Goal: Task Accomplishment & Management: Use online tool/utility

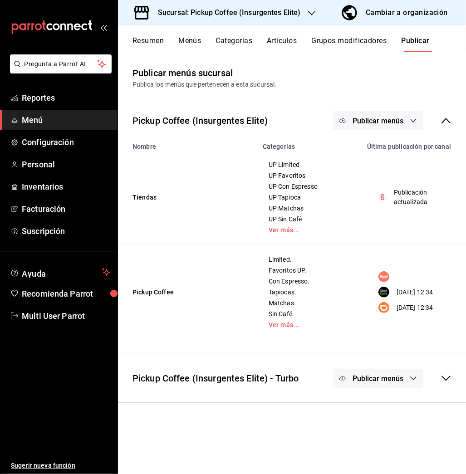
click at [286, 11] on h3 "Sucursal: Pickup Coffee (Insurgentes Elite)" at bounding box center [226, 12] width 150 height 11
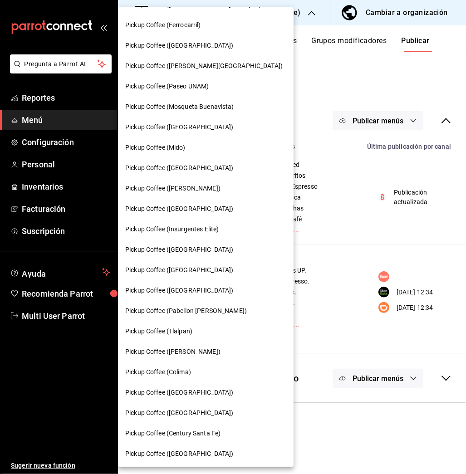
scroll to position [386, 0]
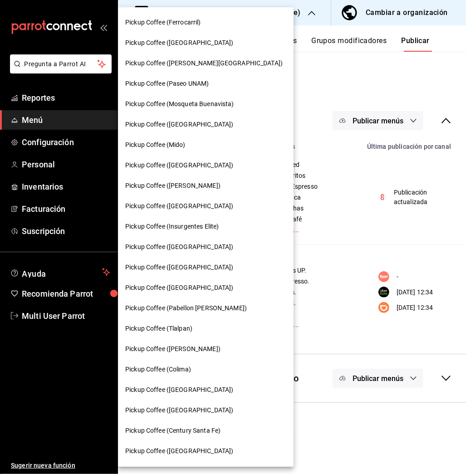
click at [191, 204] on span "Pickup Coffee ([GEOGRAPHIC_DATA])" at bounding box center [179, 206] width 108 height 10
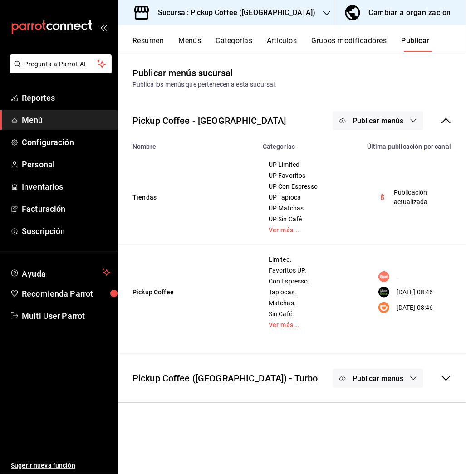
click at [156, 36] on button "Resumen" at bounding box center [147, 43] width 31 height 15
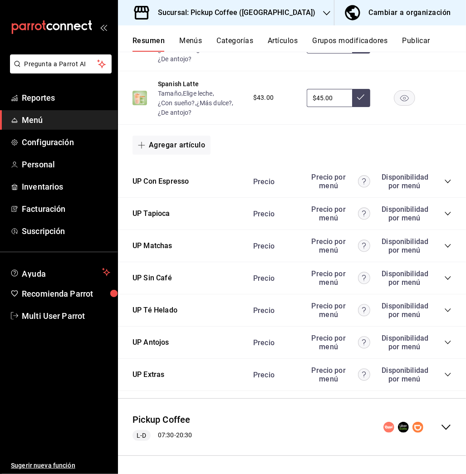
scroll to position [463, 0]
click at [444, 181] on icon "collapse-category-row" at bounding box center [447, 180] width 7 height 7
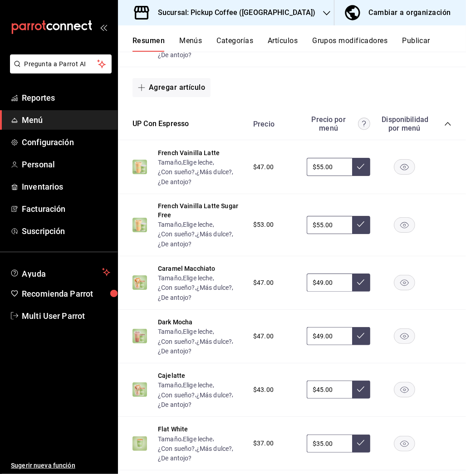
scroll to position [521, 0]
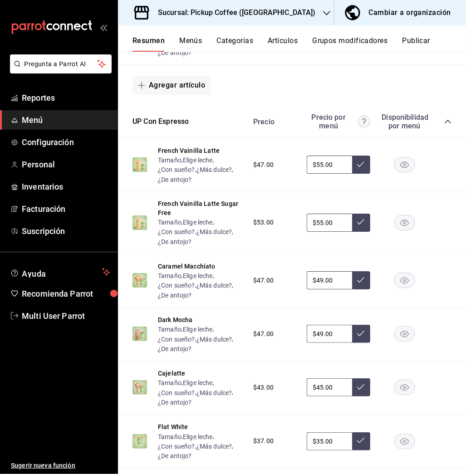
click at [394, 284] on rect "button" at bounding box center [404, 280] width 21 height 15
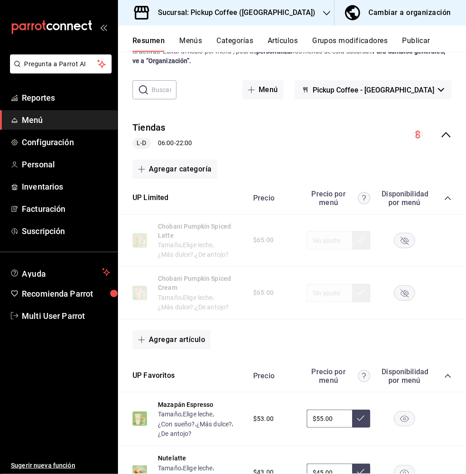
scroll to position [0, 0]
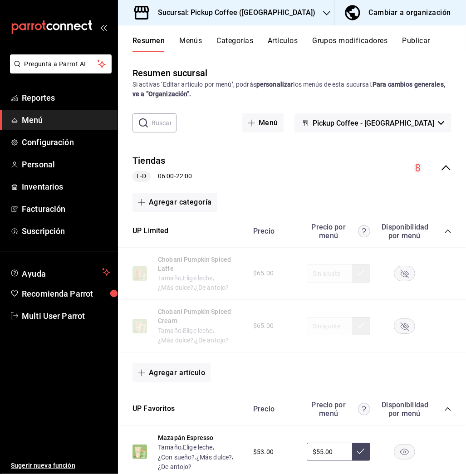
click at [414, 37] on button "Publicar" at bounding box center [416, 43] width 28 height 15
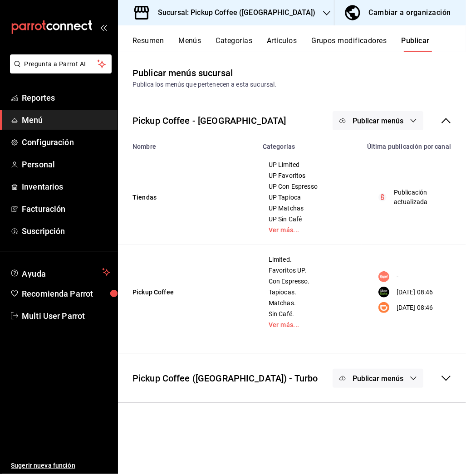
click at [382, 111] on button "Publicar menús" at bounding box center [378, 120] width 91 height 19
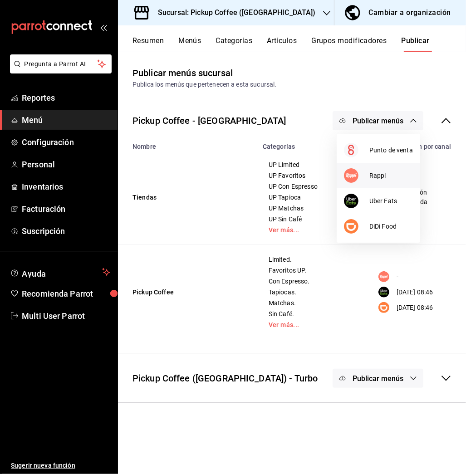
click at [382, 172] on span "Rappi" at bounding box center [391, 176] width 44 height 10
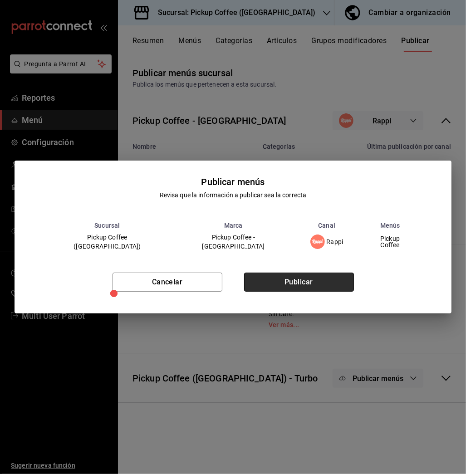
click at [325, 273] on button "Publicar" at bounding box center [299, 282] width 110 height 19
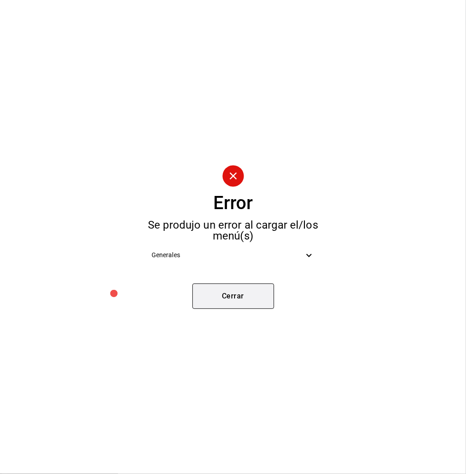
click at [240, 301] on button "Cerrar" at bounding box center [233, 296] width 82 height 25
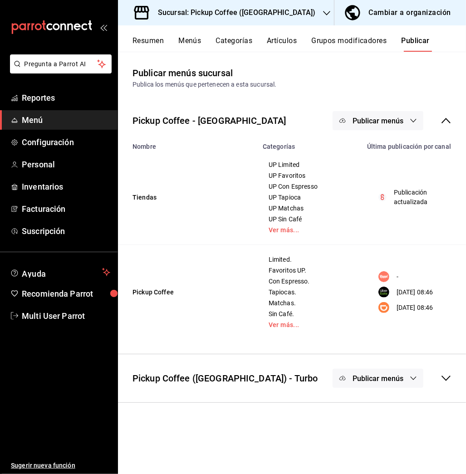
click at [381, 112] on button "Publicar menús" at bounding box center [378, 120] width 91 height 19
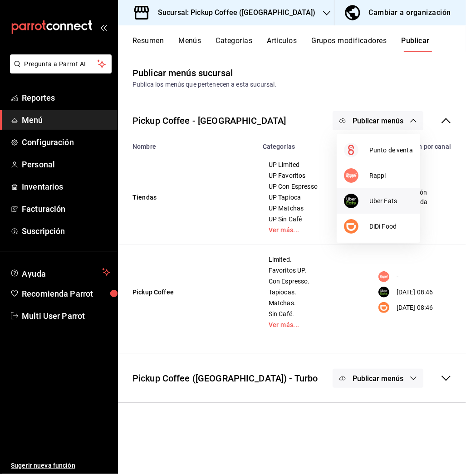
click at [372, 193] on li "Uber Eats" at bounding box center [378, 200] width 83 height 25
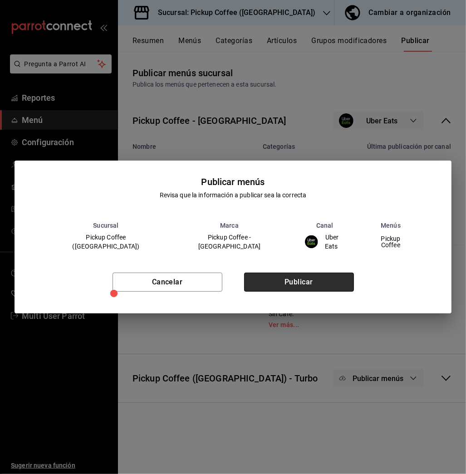
click at [316, 285] on button "Publicar" at bounding box center [299, 282] width 110 height 19
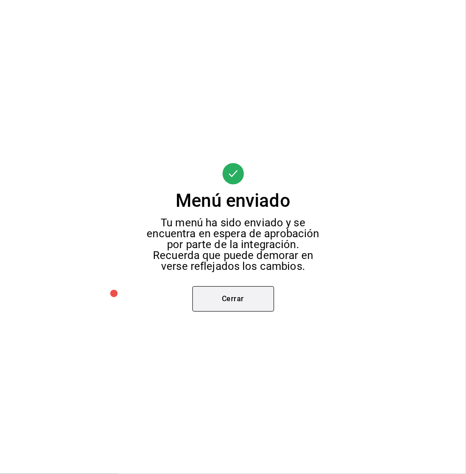
click at [242, 307] on button "Cerrar" at bounding box center [233, 298] width 82 height 25
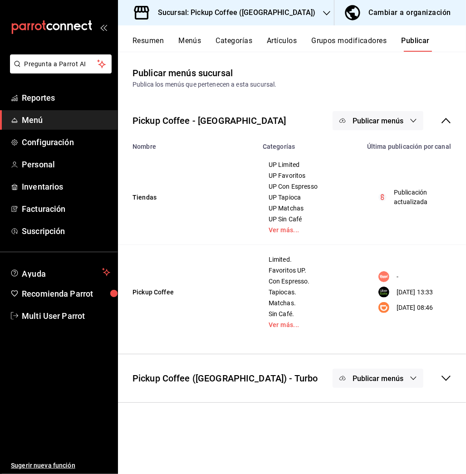
click at [388, 119] on span "Publicar menús" at bounding box center [377, 121] width 51 height 9
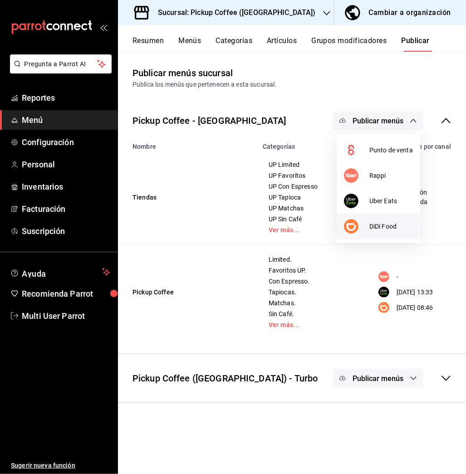
click at [391, 229] on span "DiDi Food" at bounding box center [391, 227] width 44 height 10
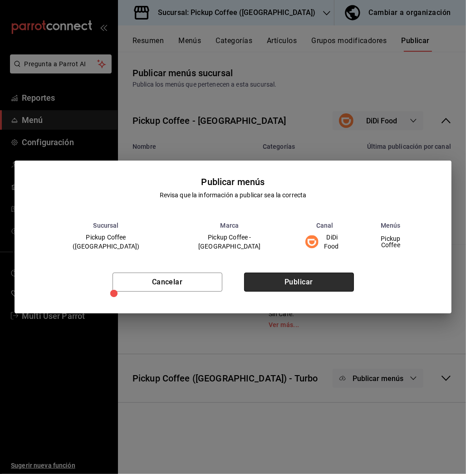
click at [310, 275] on button "Publicar" at bounding box center [299, 282] width 110 height 19
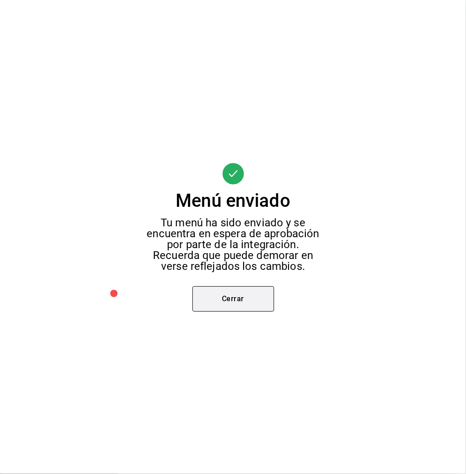
click at [244, 305] on button "Cerrar" at bounding box center [233, 298] width 82 height 25
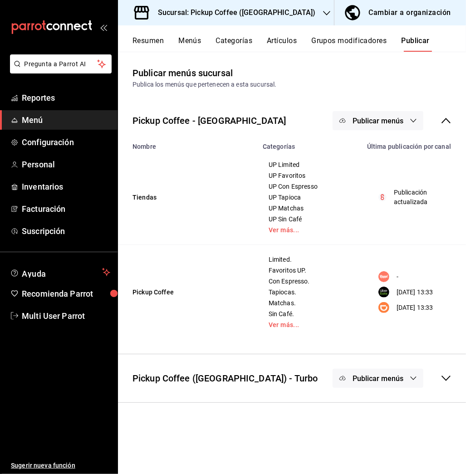
click at [286, 39] on button "Artículos" at bounding box center [282, 43] width 30 height 15
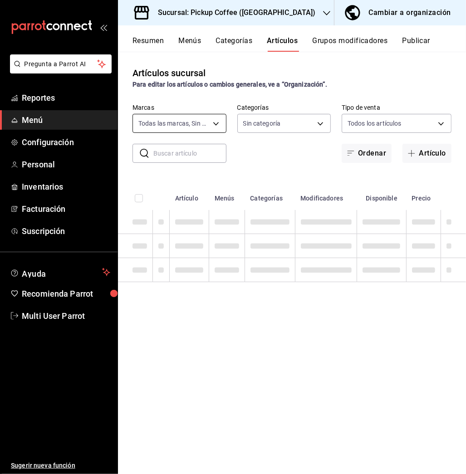
type input "f95c3ca3-ad6a-46df-9f14-b82bb80b268f,59279f7f-c73f-4648-a564-e6022c25b001"
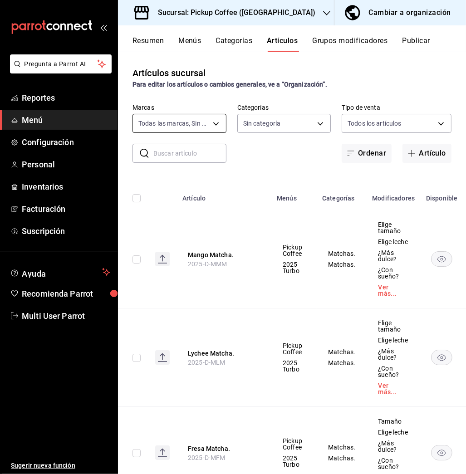
type input "e616ffa5-95bf-4260-9613-4fbec1df8991,ac1a109e-889a-4c68-9045-3602794541a3,a682b…"
click at [179, 154] on input "text" at bounding box center [189, 153] width 73 height 18
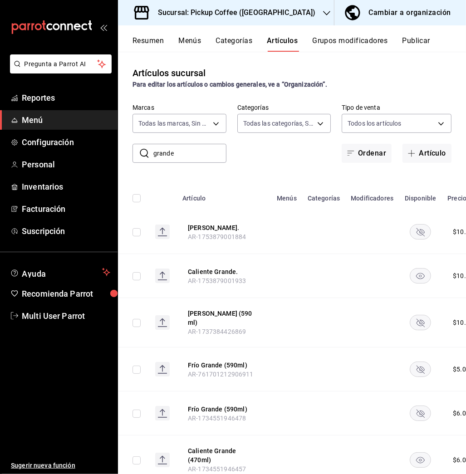
type input "grande"
drag, startPoint x: 179, startPoint y: 154, endPoint x: 382, endPoint y: 246, distance: 222.9
click at [382, 246] on td at bounding box center [372, 232] width 54 height 44
